Goal: Task Accomplishment & Management: Manage account settings

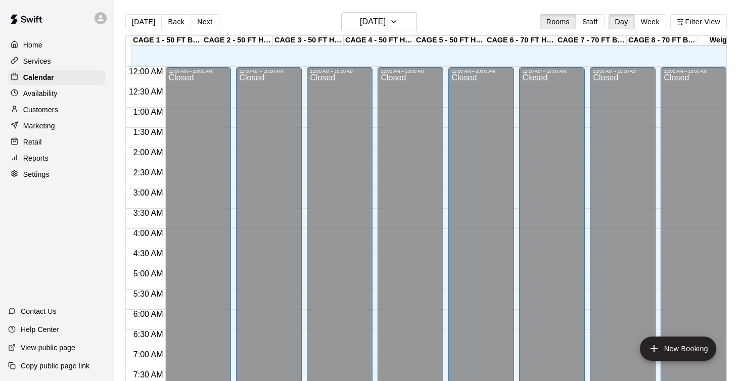
scroll to position [615, 0]
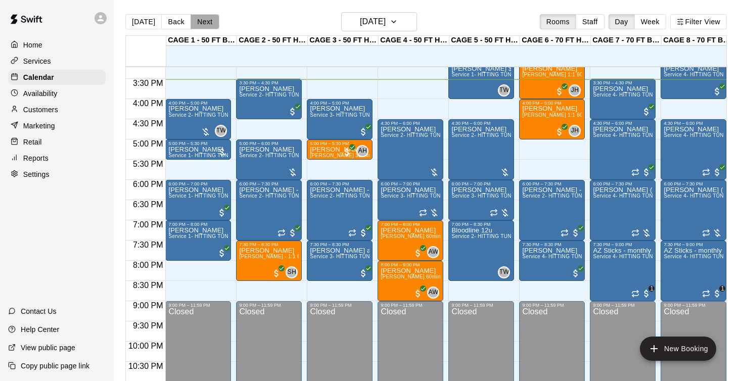
click at [199, 20] on button "Next" at bounding box center [204, 21] width 28 height 15
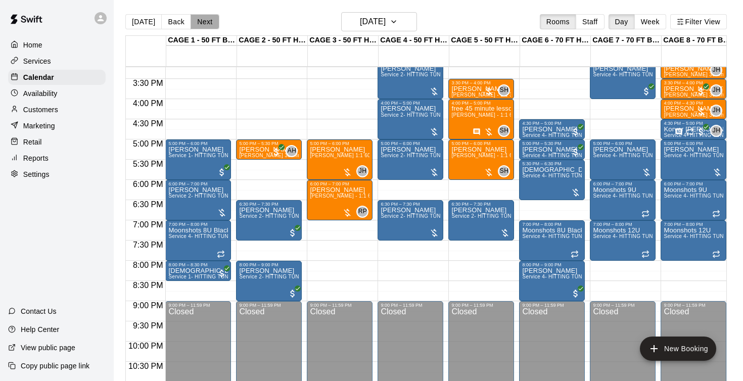
click at [199, 20] on button "Next" at bounding box center [204, 21] width 28 height 15
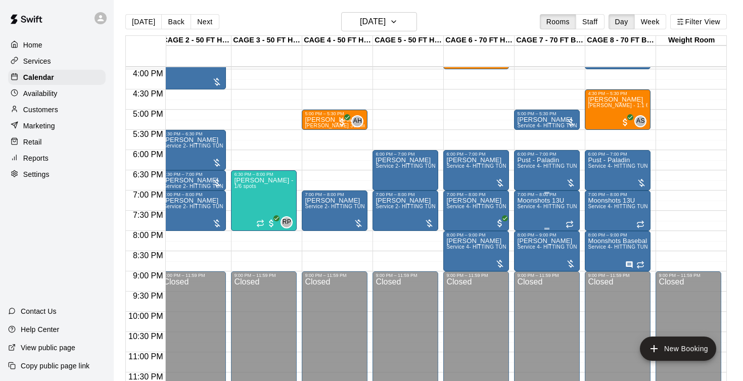
scroll to position [645, 76]
click at [601, 296] on icon "delete" at bounding box center [597, 296] width 7 height 9
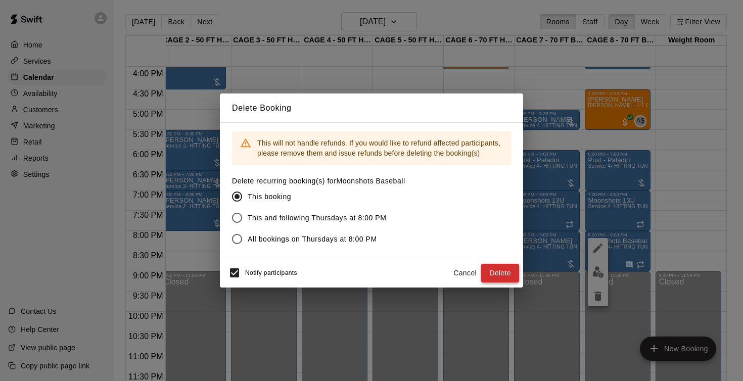
click at [503, 274] on button "Delete" at bounding box center [500, 273] width 38 height 19
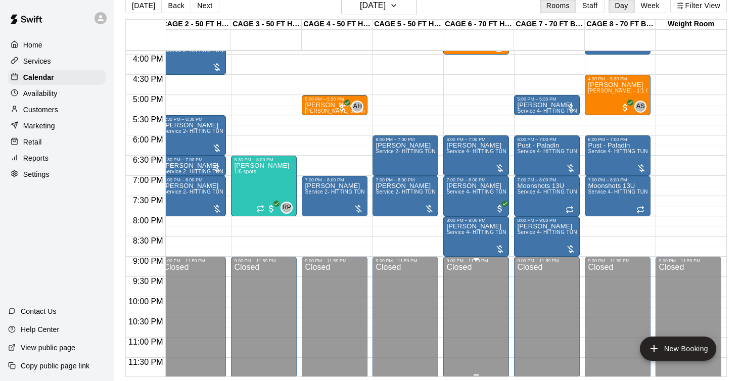
scroll to position [0, 76]
click at [386, 5] on h6 "[DATE]" at bounding box center [373, 5] width 26 height 14
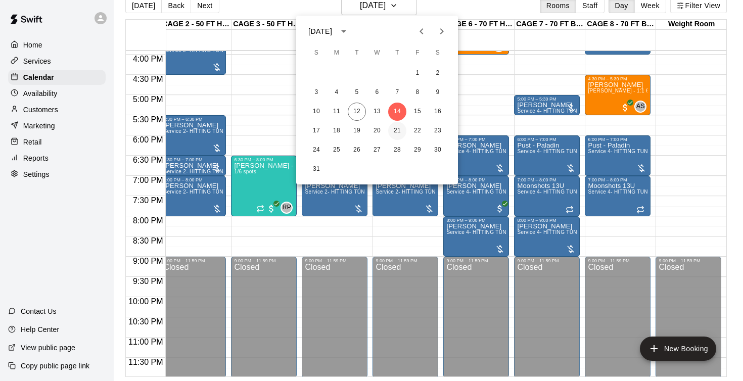
click at [396, 132] on button "21" at bounding box center [397, 131] width 18 height 18
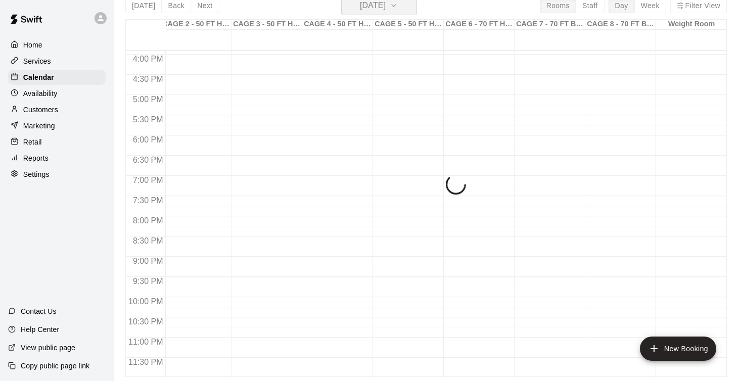
scroll to position [12, 0]
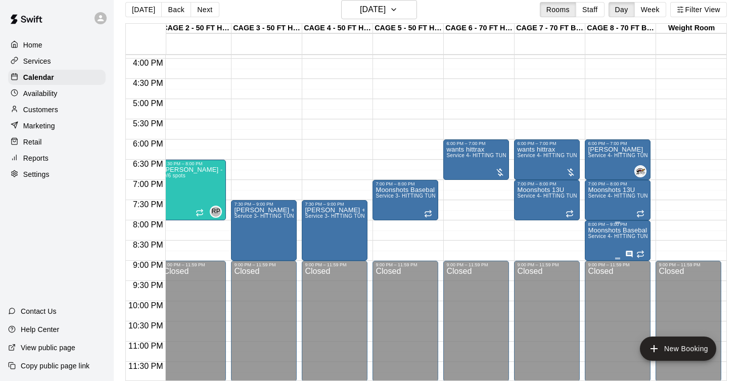
click at [599, 232] on icon "edit" at bounding box center [598, 238] width 12 height 12
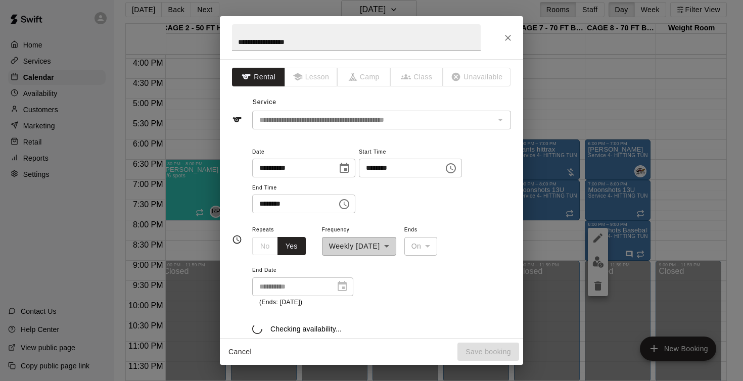
scroll to position [97, 0]
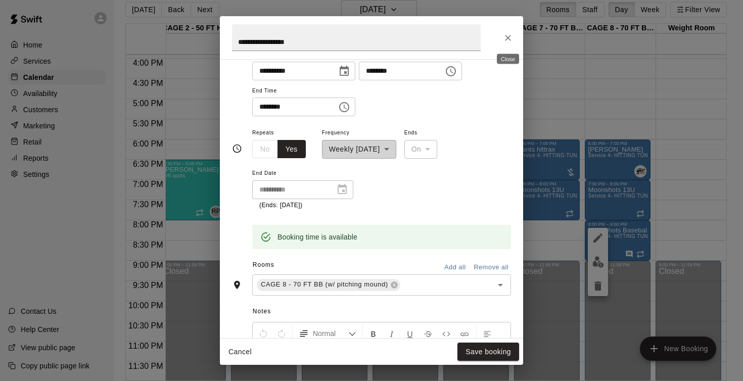
click at [509, 39] on icon "Close" at bounding box center [508, 38] width 10 height 10
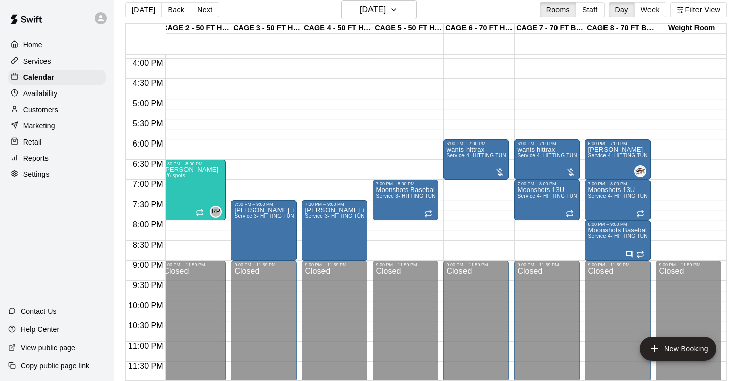
click at [600, 289] on icon "delete" at bounding box center [597, 285] width 7 height 9
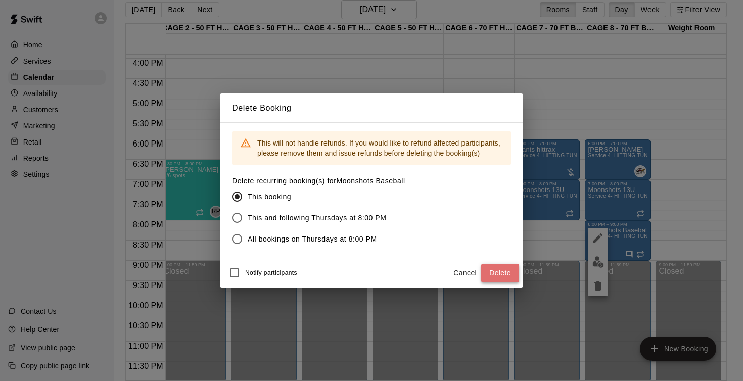
click at [501, 272] on button "Delete" at bounding box center [500, 273] width 38 height 19
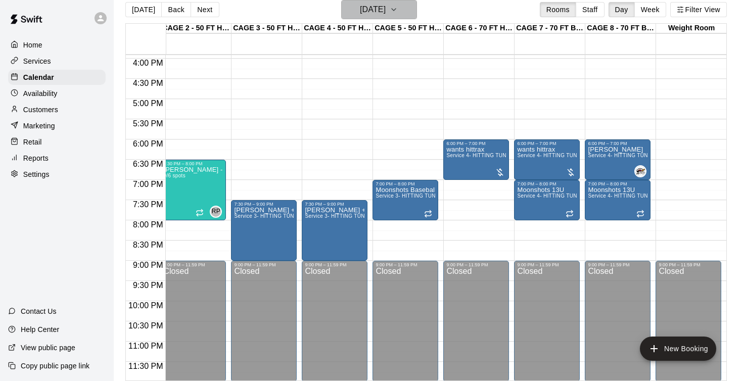
click at [375, 14] on h6 "[DATE]" at bounding box center [373, 10] width 26 height 14
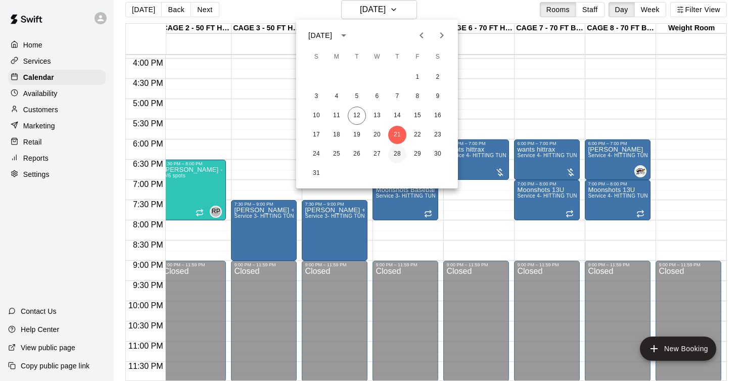
click at [397, 157] on button "28" at bounding box center [397, 154] width 18 height 18
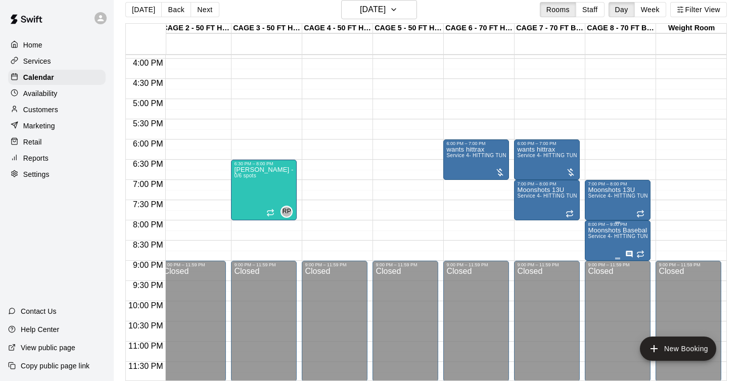
click at [601, 239] on span "Service 4- HITTING TUNNEL RENTAL - 70ft Baseball" at bounding box center [652, 236] width 128 height 6
click at [599, 286] on icon "delete" at bounding box center [598, 292] width 12 height 12
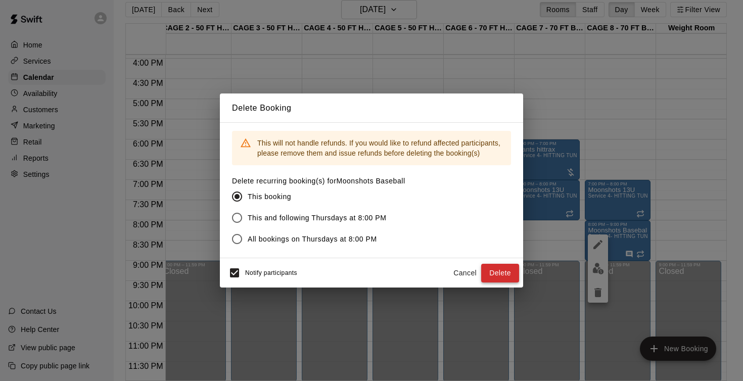
click at [500, 272] on button "Delete" at bounding box center [500, 273] width 38 height 19
